Goal: Information Seeking & Learning: Learn about a topic

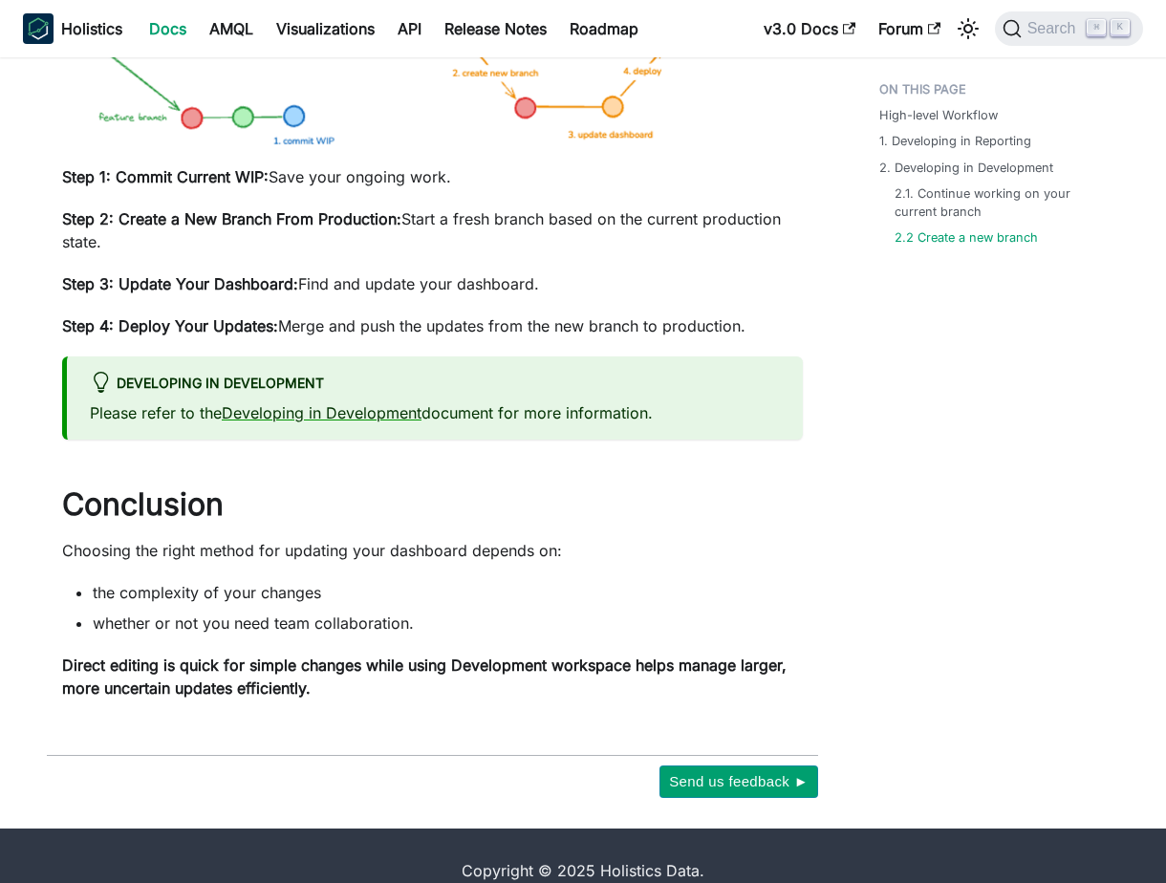
scroll to position [2564, 0]
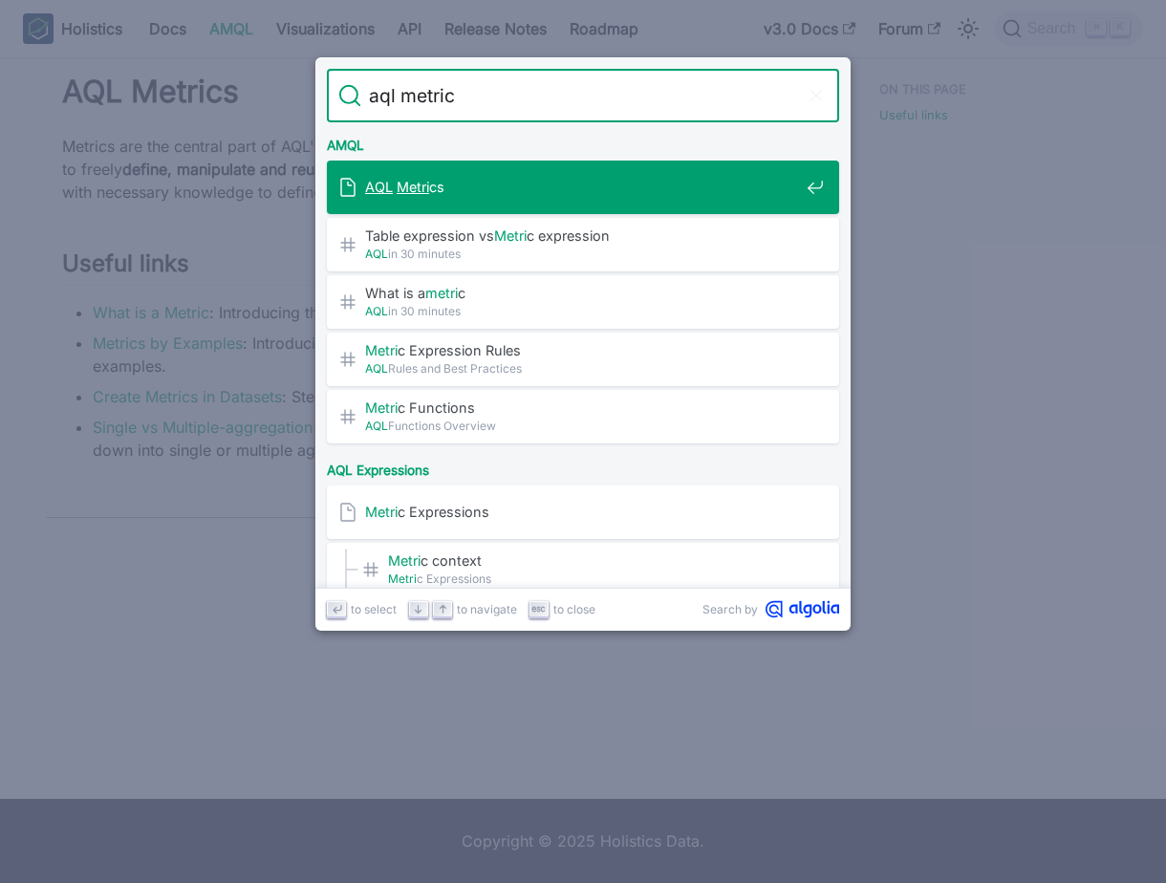
type input "aql metrics"
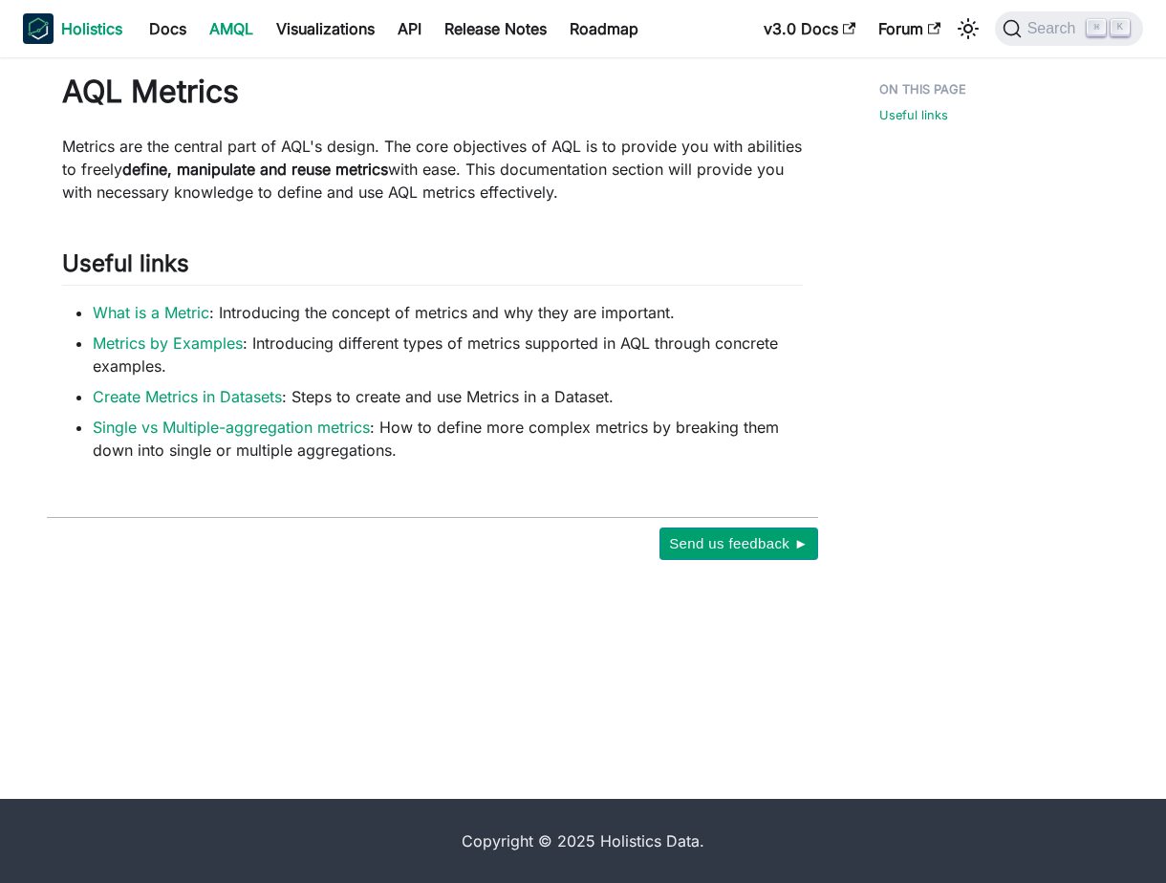
click at [86, 24] on b "Holistics" at bounding box center [91, 28] width 61 height 23
click at [170, 18] on link "Docs" at bounding box center [168, 28] width 60 height 31
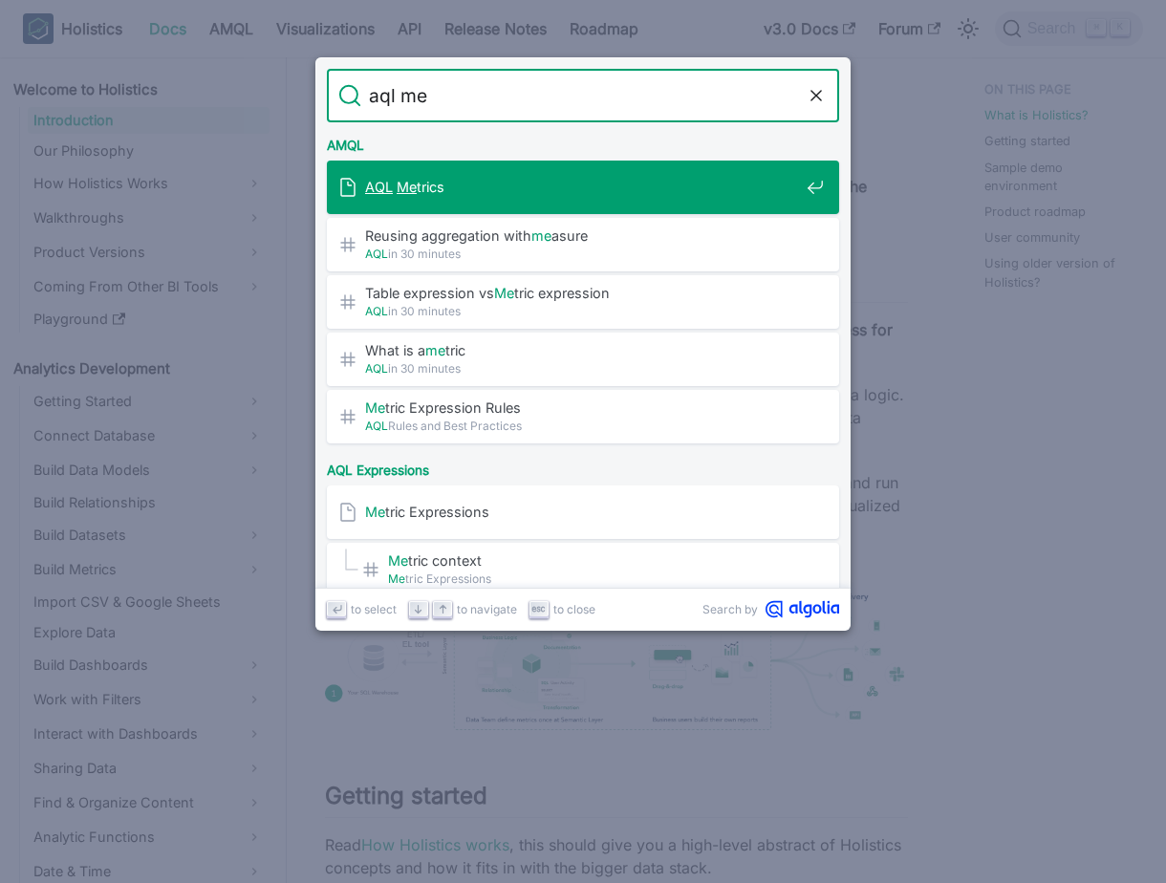
type input "aql met"
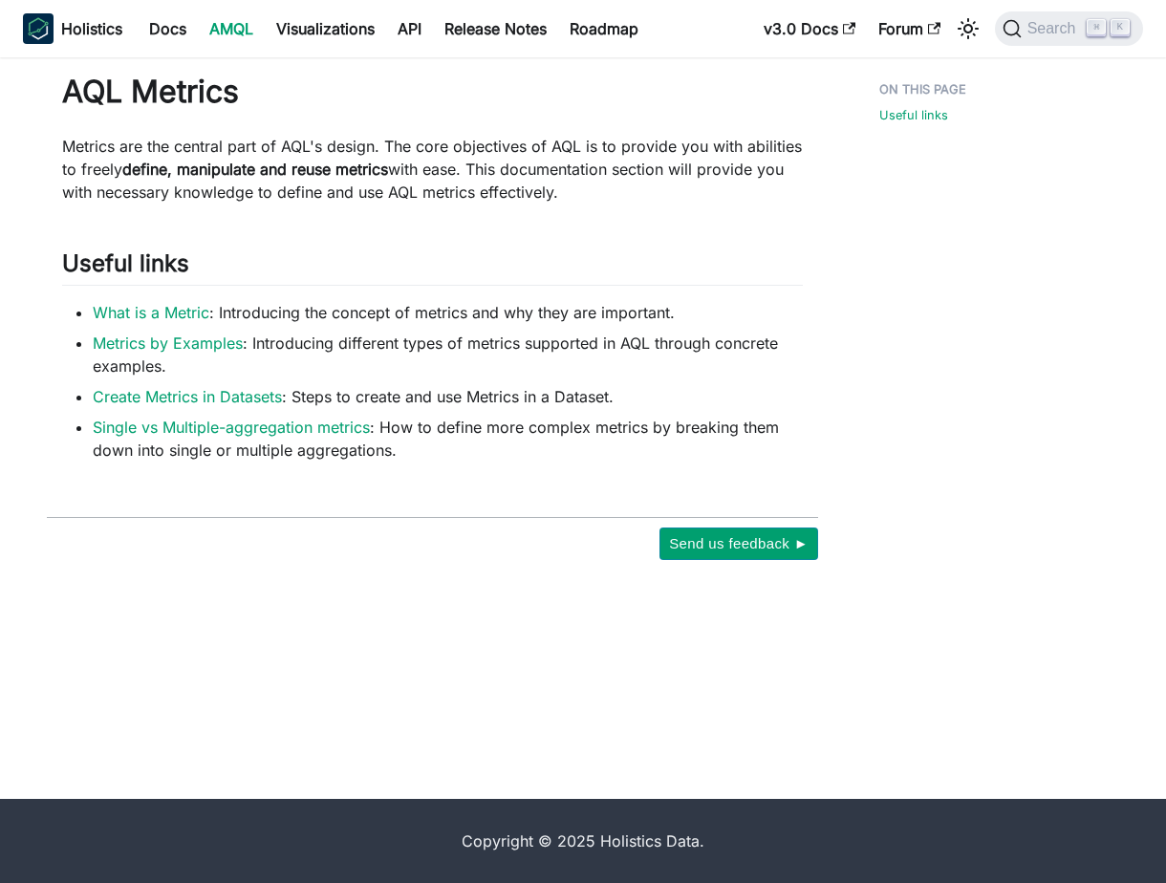
click at [416, 625] on div "On this page AQL Metrics Metrics are the central part of AQL's design. The core…" at bounding box center [568, 427] width 1089 height 741
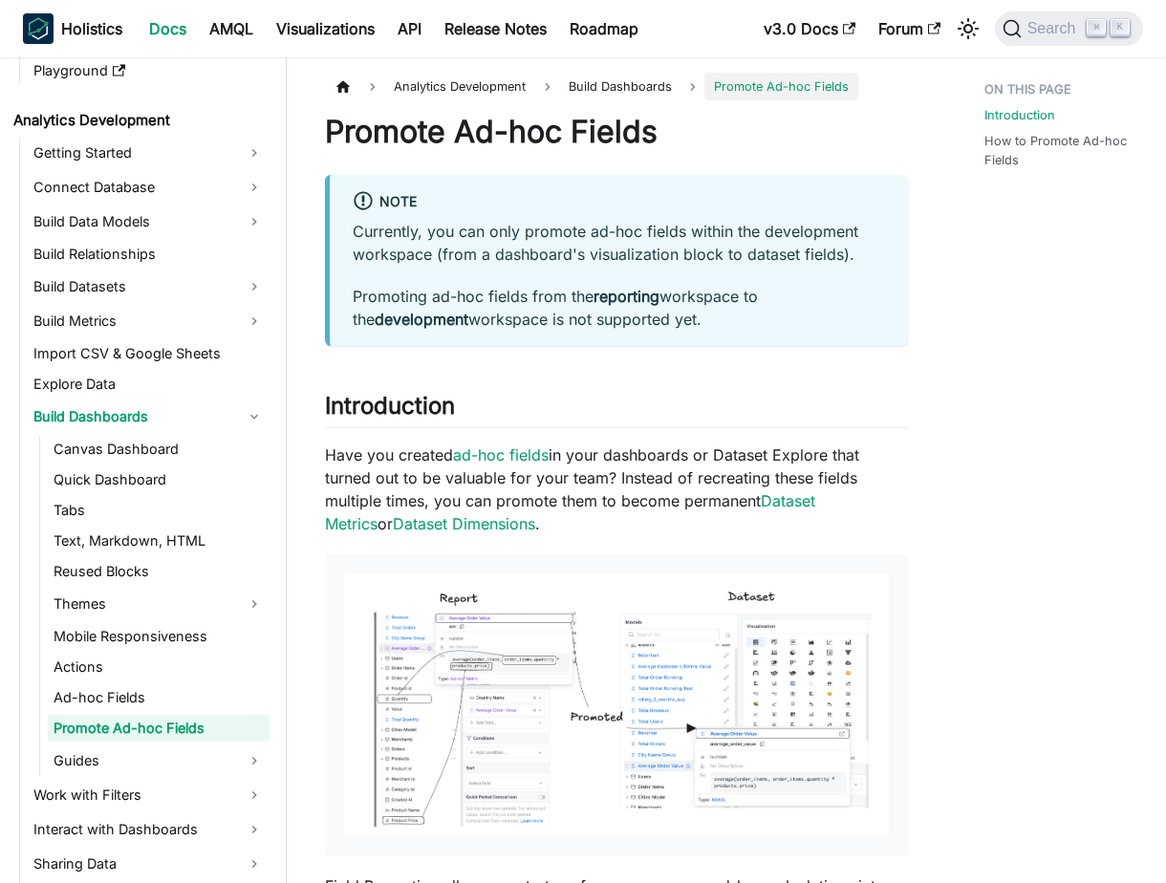
scroll to position [272, 0]
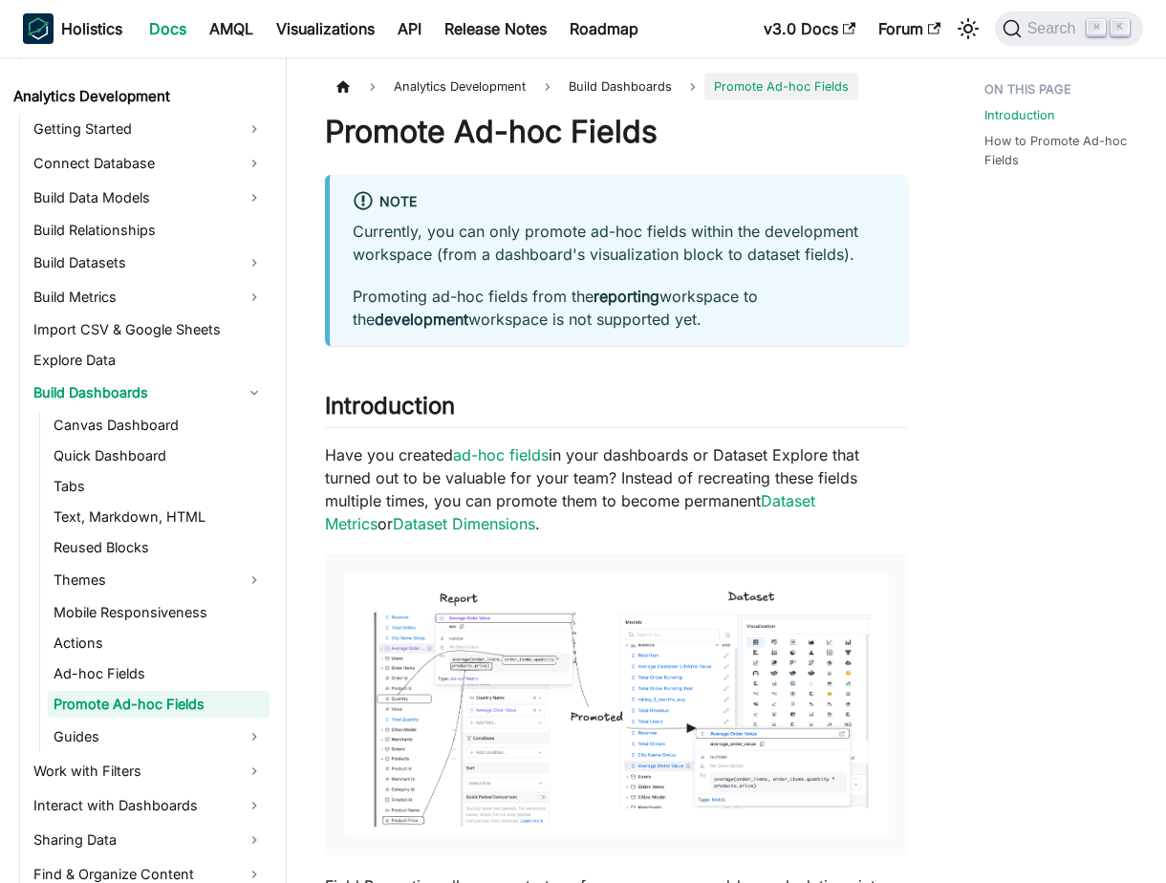
click at [836, 483] on p "Have you created ad-hoc fields in your dashboards or Dataset Explore that turne…" at bounding box center [616, 489] width 583 height 92
click at [867, 453] on p "Have you created ad-hoc fields in your dashboards or Dataset Explore that turne…" at bounding box center [616, 489] width 583 height 92
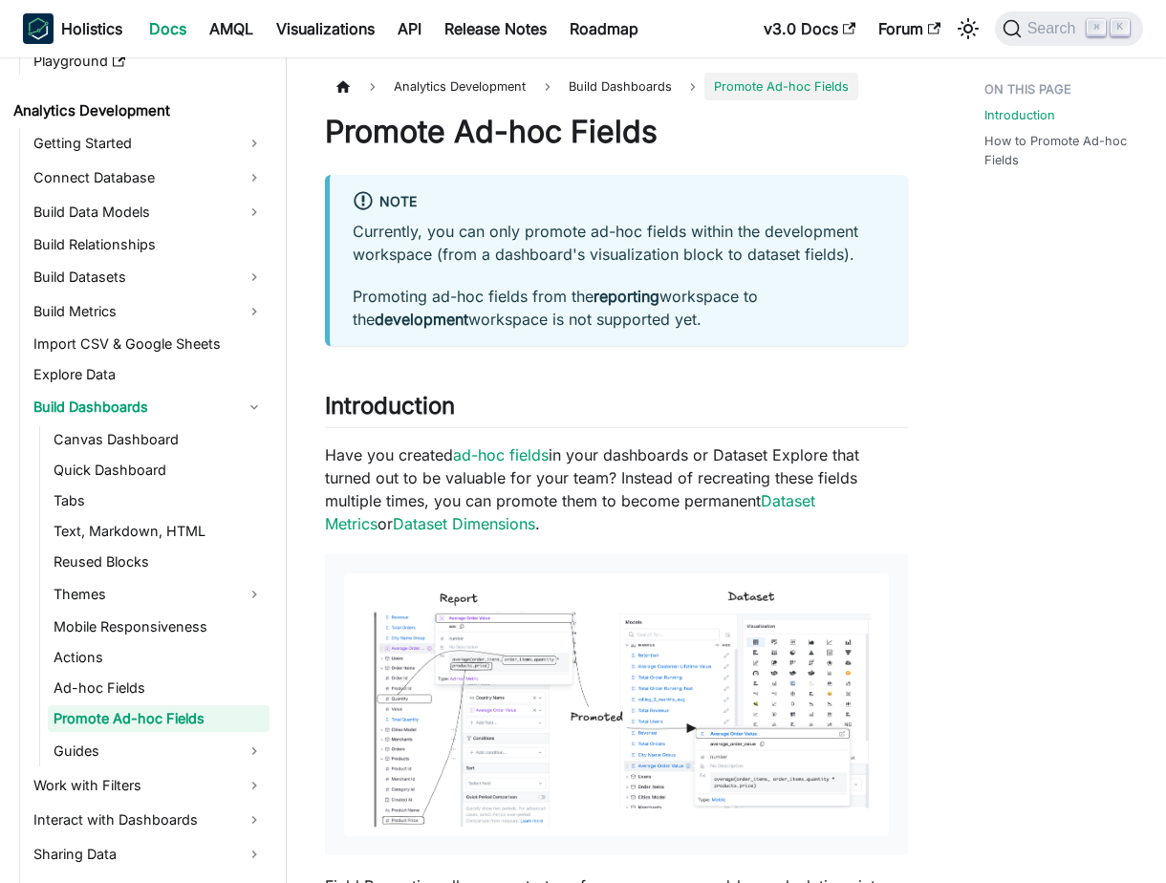
scroll to position [272, 0]
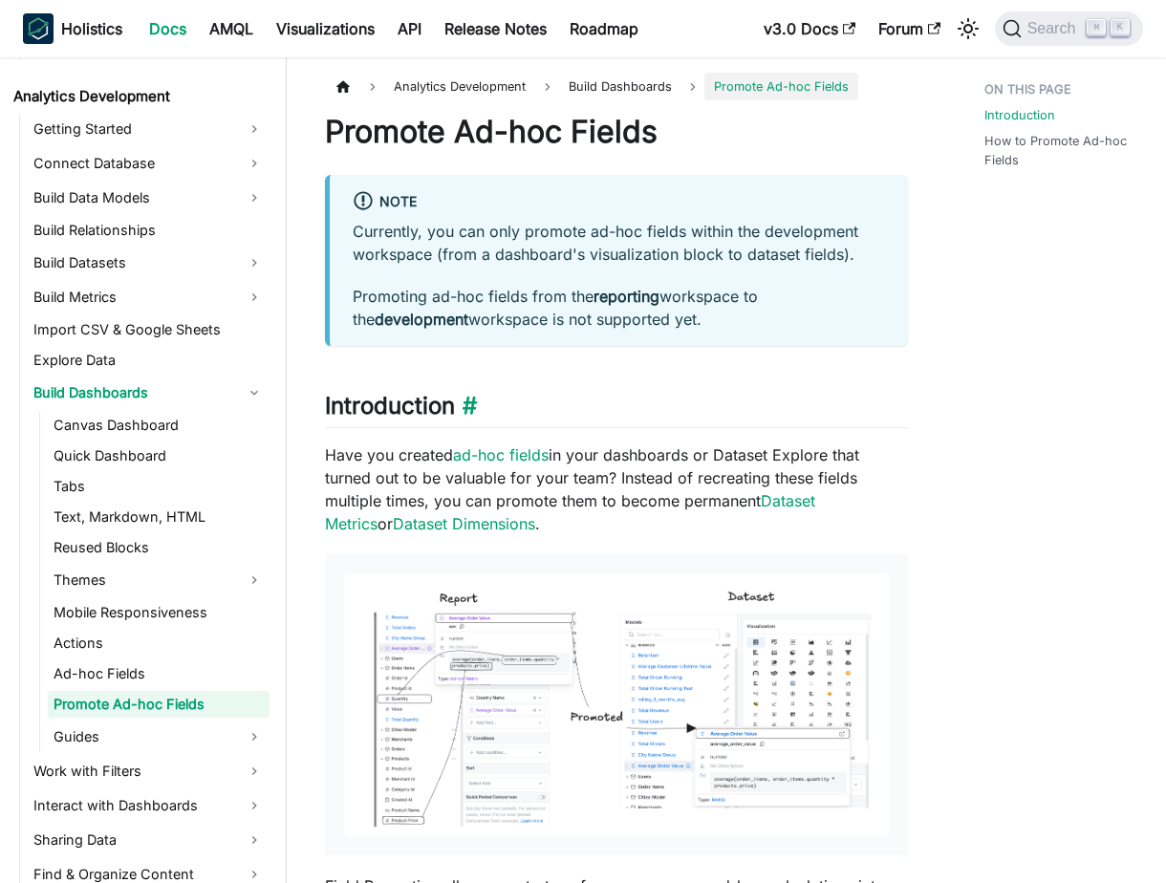
click at [572, 423] on h2 "Introduction ​" at bounding box center [616, 410] width 583 height 36
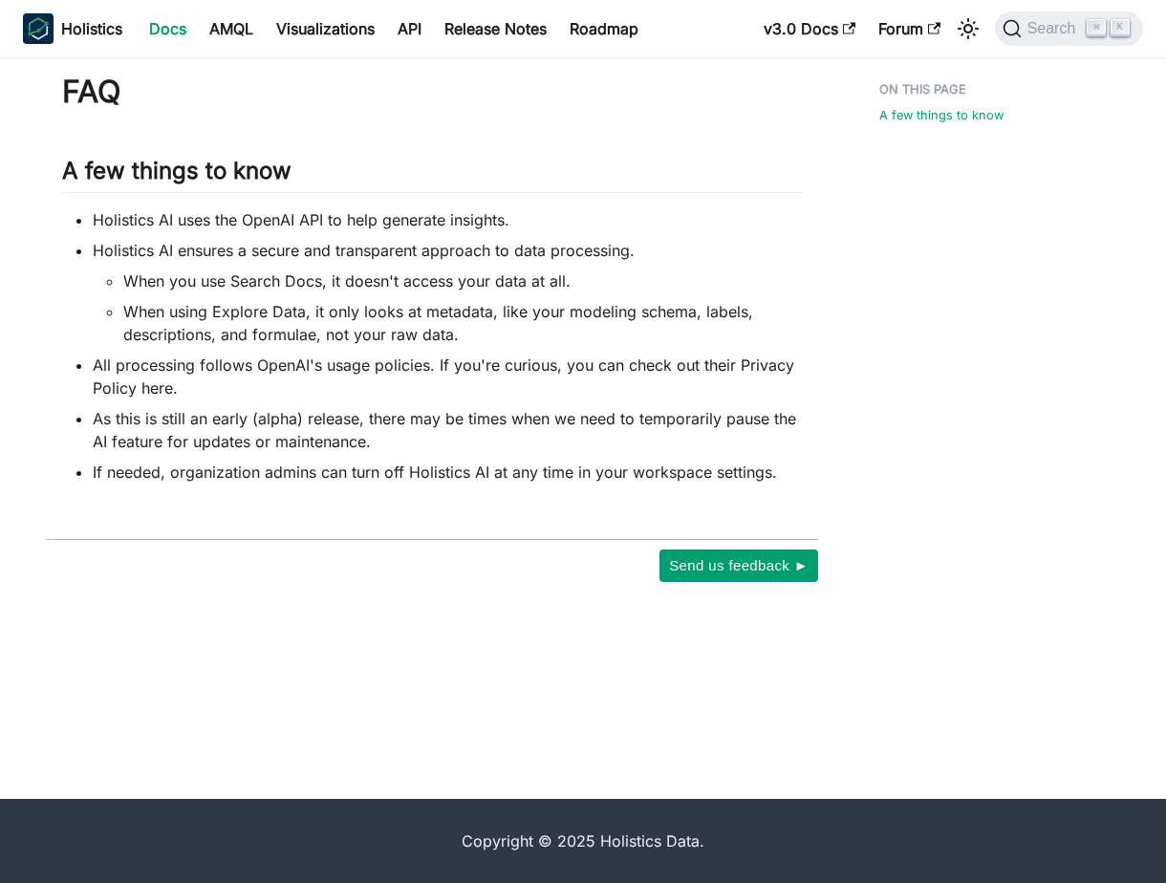
click at [988, 270] on div "A few things to know" at bounding box center [977, 327] width 272 height 509
click at [374, 406] on ul "Holistics AI uses the OpenAI API to help generate insights. Holistics AI ensure…" at bounding box center [432, 345] width 740 height 275
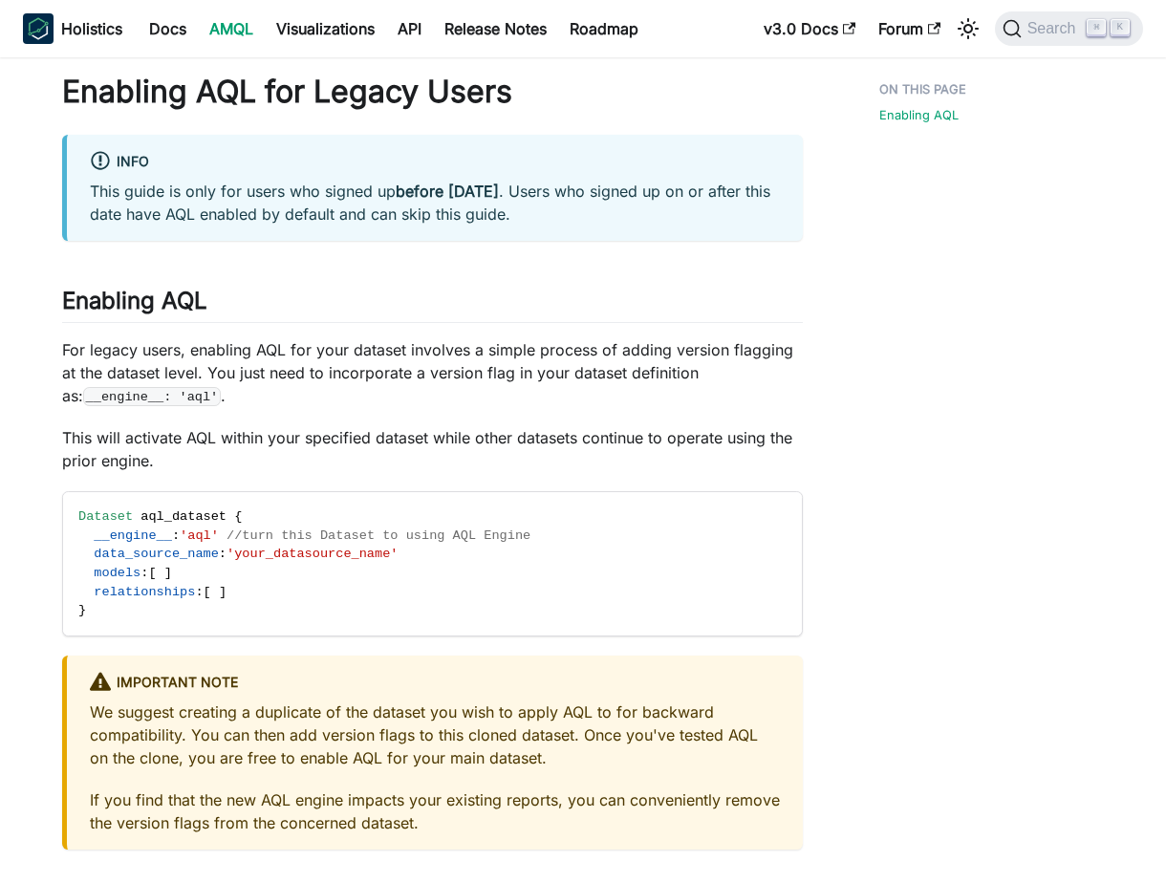
click at [572, 423] on div "Enabling AQL for Legacy Users info This guide is only for users who signed up b…" at bounding box center [432, 461] width 740 height 777
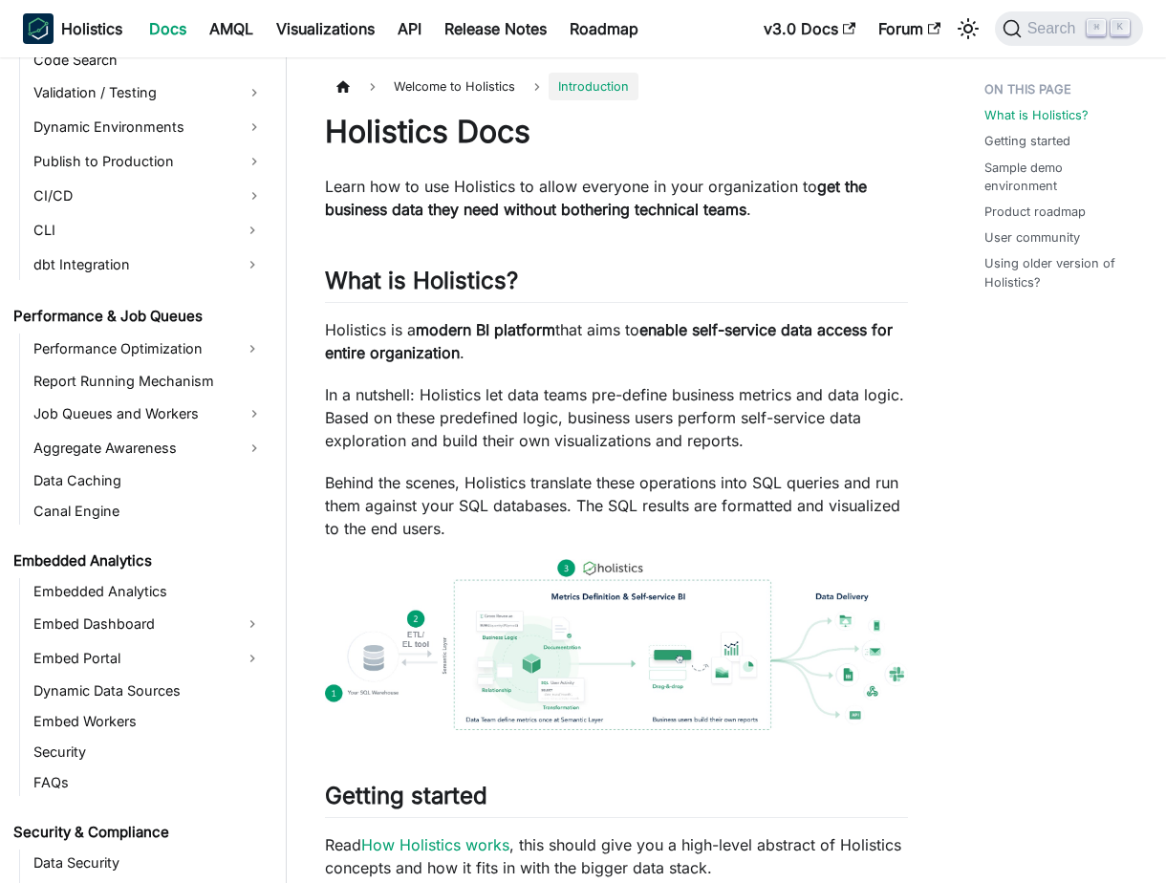
scroll to position [1614, 0]
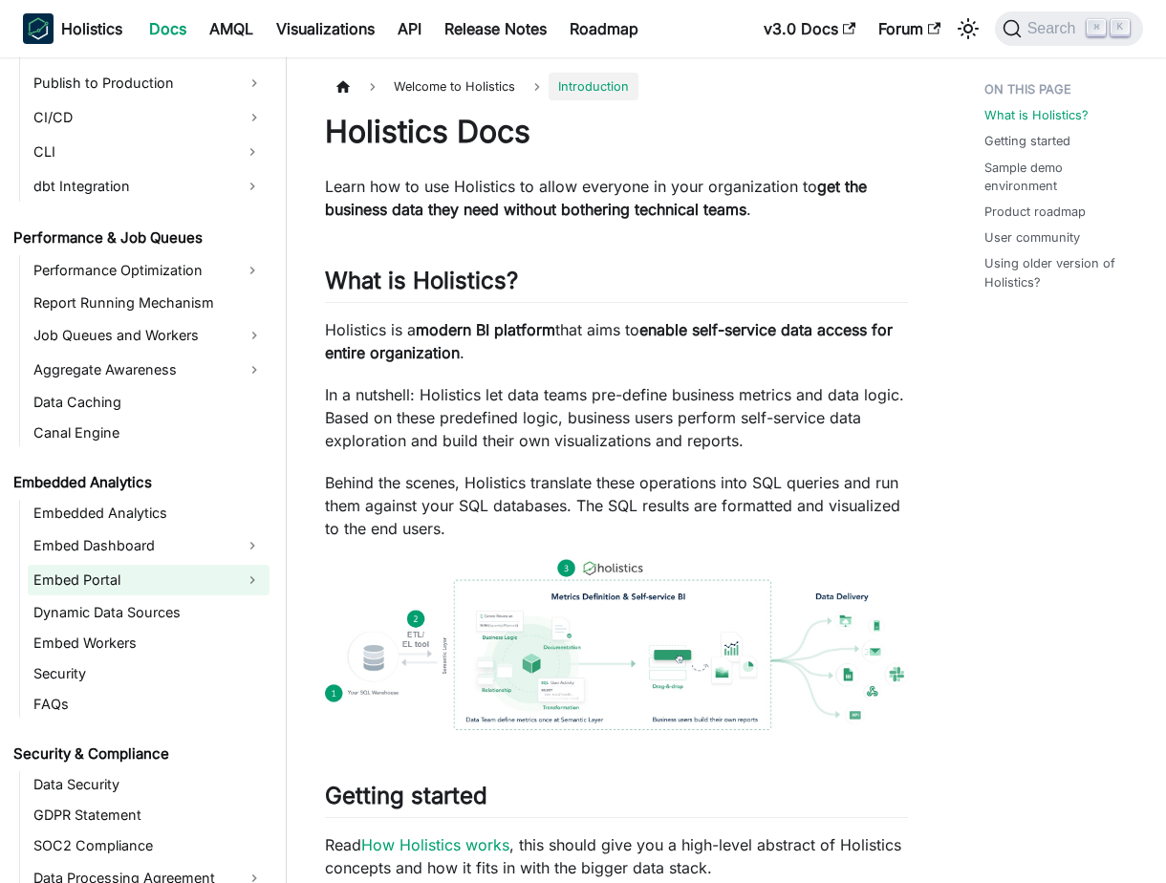
click at [143, 586] on link "Embed Portal" at bounding box center [131, 580] width 207 height 31
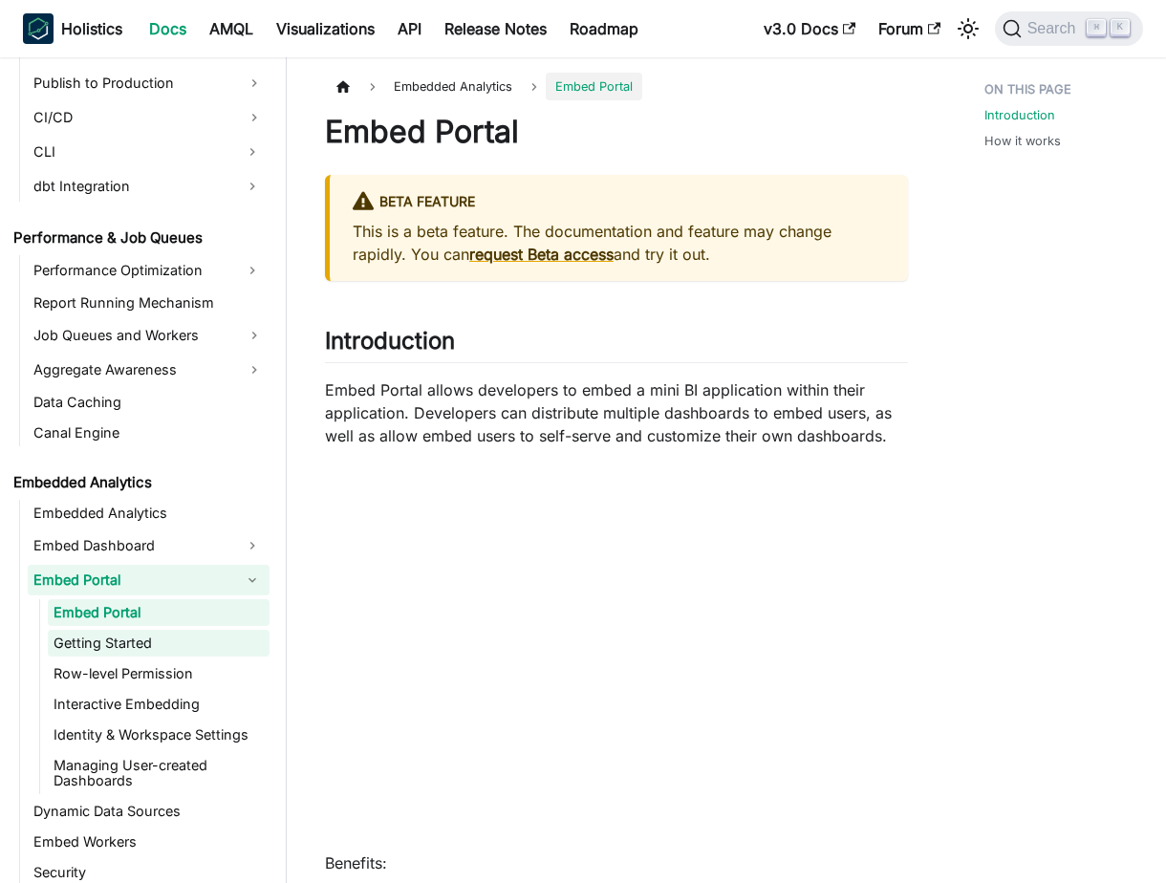
click at [145, 645] on link "Getting Started" at bounding box center [159, 643] width 222 height 27
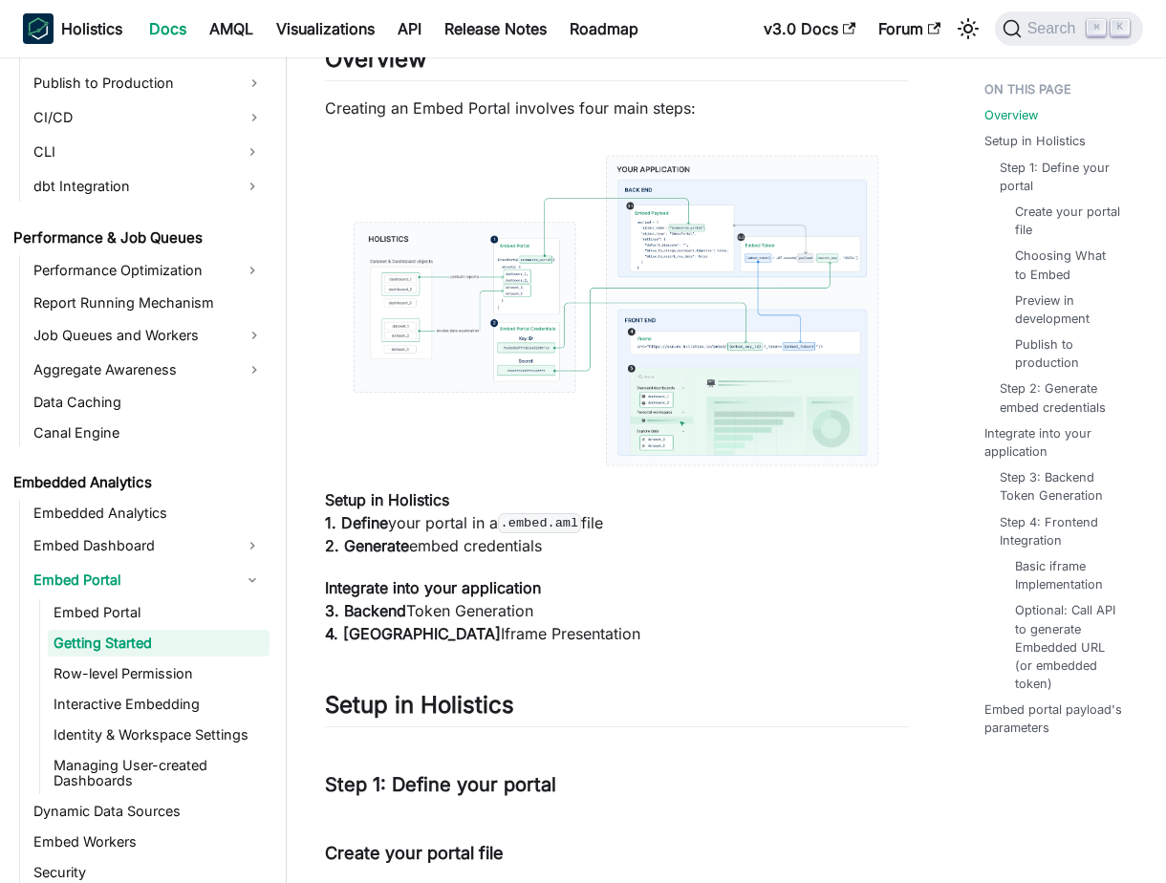
scroll to position [513, 0]
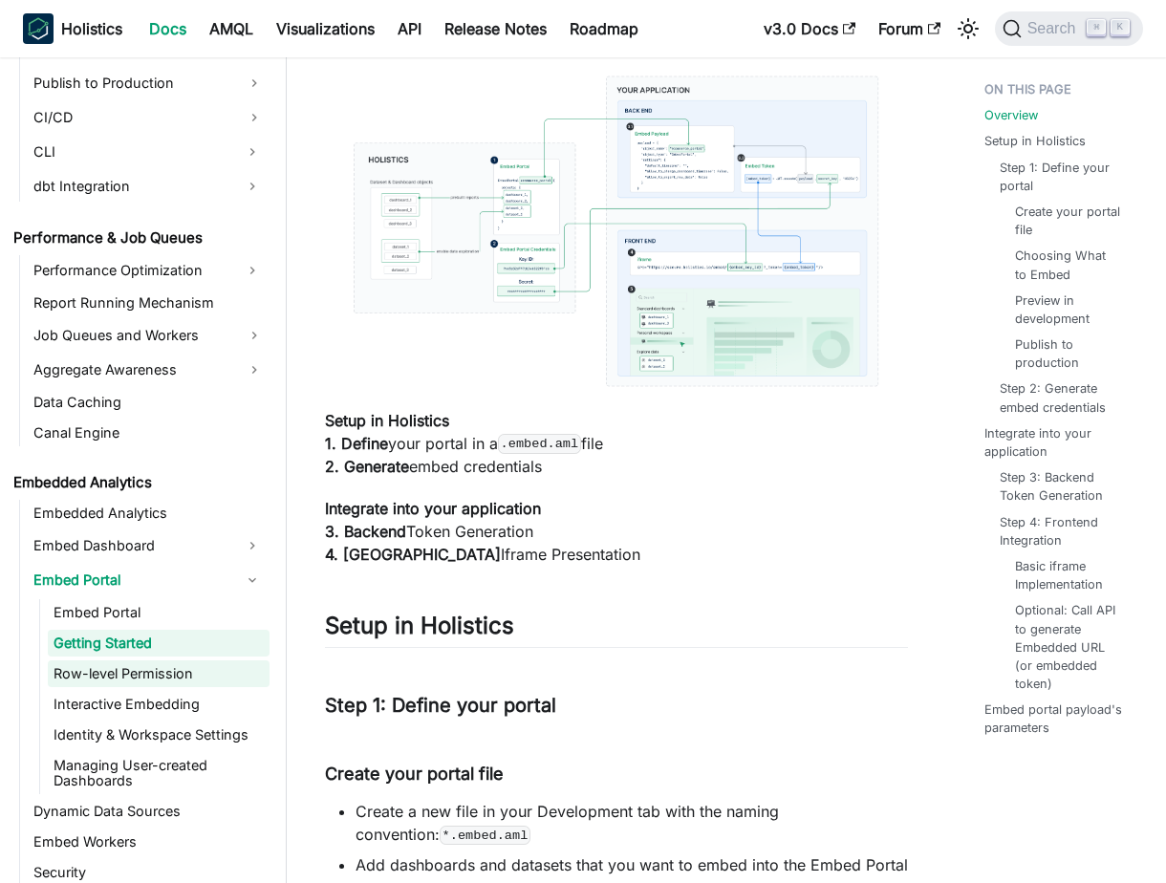
click at [176, 667] on link "Row-level Permission" at bounding box center [159, 673] width 222 height 27
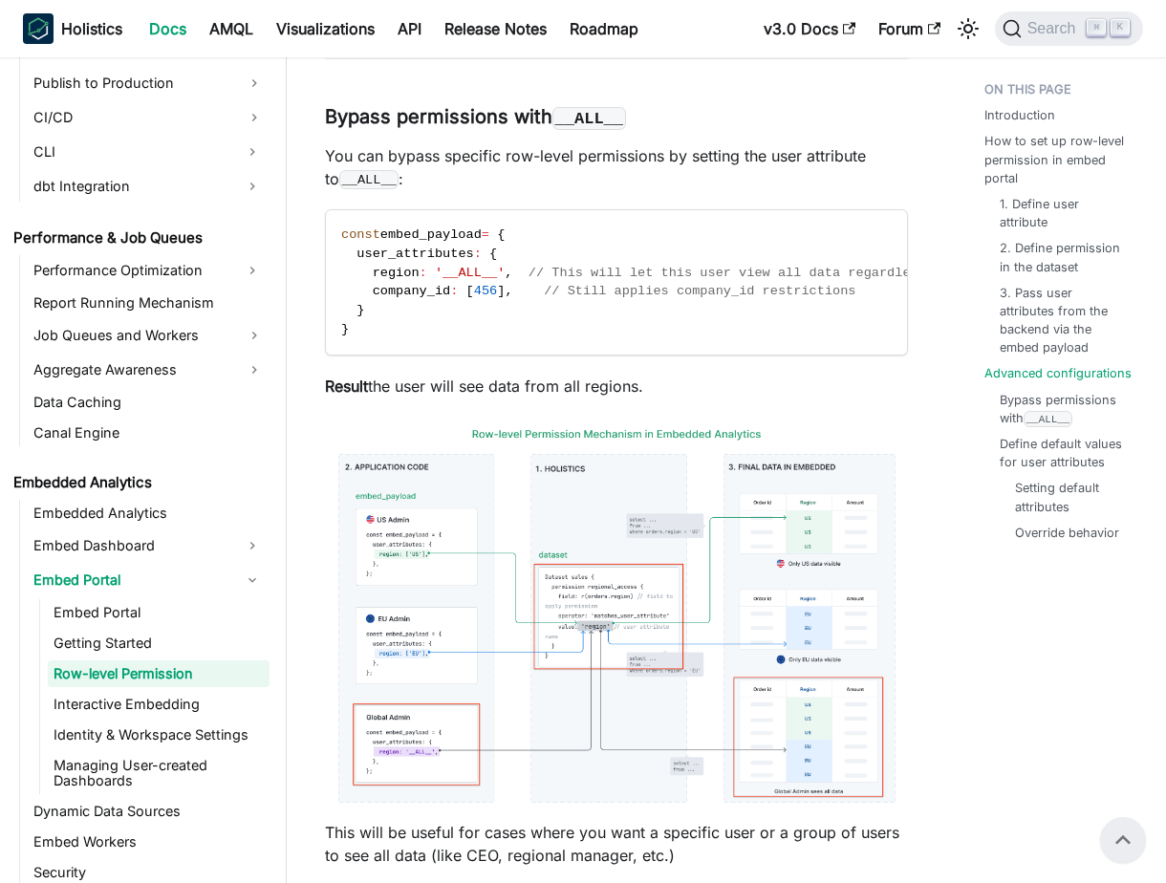
scroll to position [3641, 0]
